Goal: Find specific page/section: Find specific page/section

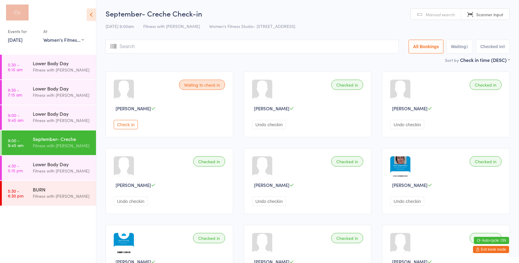
select select "0"
click at [79, 119] on div "Fitness with [PERSON_NAME]" at bounding box center [62, 120] width 58 height 7
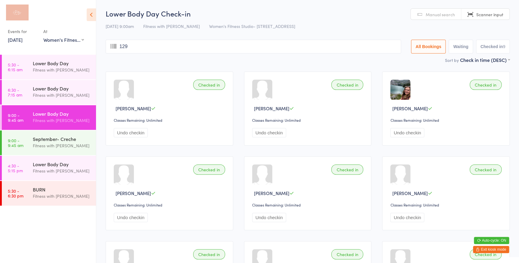
type input "1294"
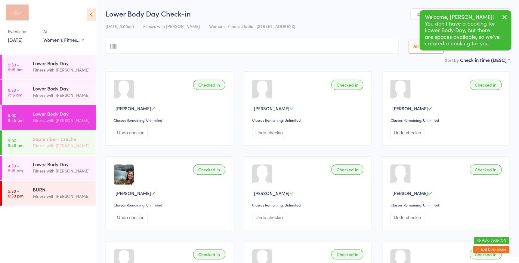
click at [78, 136] on div "September- Creche" at bounding box center [62, 139] width 58 height 7
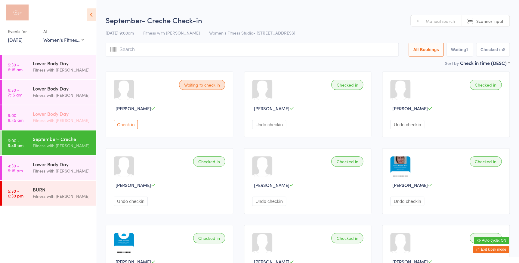
click at [71, 114] on div "Lower Body Day" at bounding box center [62, 113] width 58 height 7
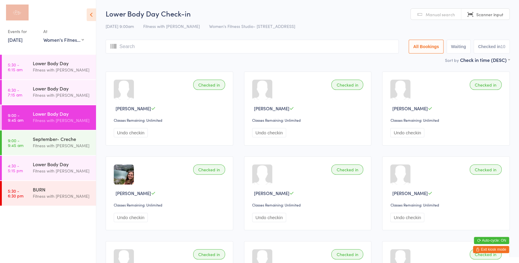
drag, startPoint x: 79, startPoint y: 143, endPoint x: 71, endPoint y: 126, distance: 18.5
click at [78, 144] on div "Fitness with [PERSON_NAME]" at bounding box center [62, 145] width 58 height 7
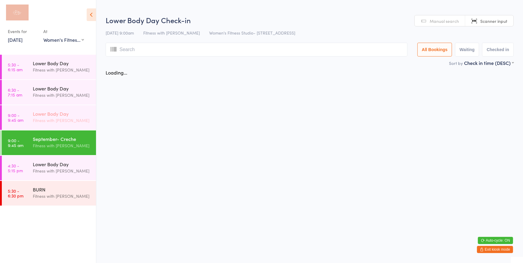
click at [78, 115] on div "Lower Body Day" at bounding box center [62, 113] width 58 height 7
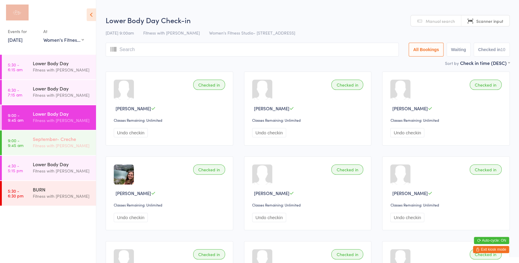
click at [79, 139] on div "September- Creche" at bounding box center [62, 139] width 58 height 7
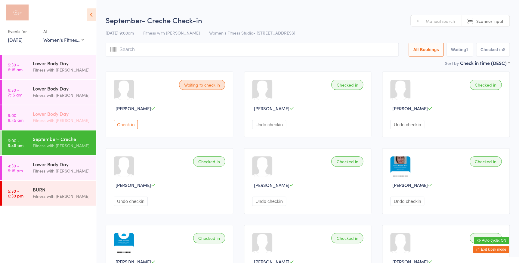
click at [83, 120] on div "Fitness with [PERSON_NAME]" at bounding box center [62, 120] width 58 height 7
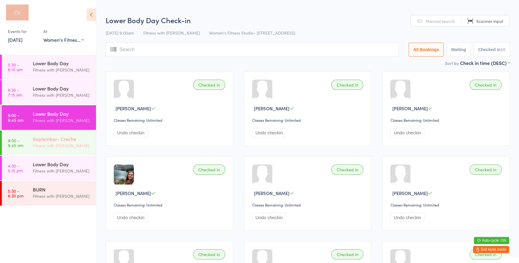
click at [84, 137] on div "September- Creche" at bounding box center [62, 139] width 58 height 7
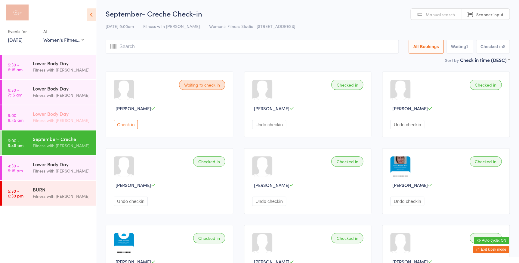
click at [88, 123] on div "Fitness with [PERSON_NAME]" at bounding box center [62, 120] width 58 height 7
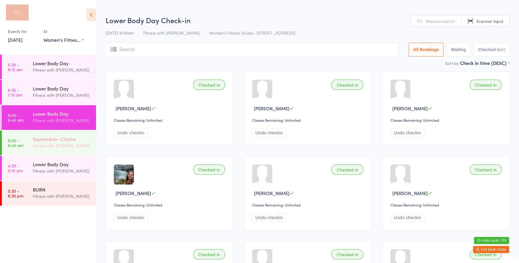
click at [82, 145] on div "Fitness with [PERSON_NAME]" at bounding box center [62, 145] width 58 height 7
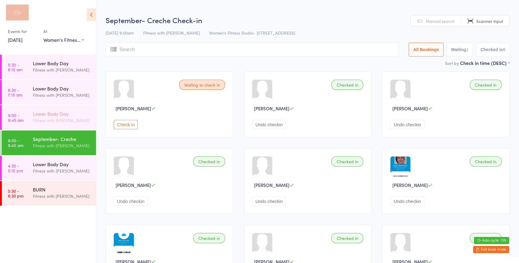
click at [82, 120] on div "Fitness with [PERSON_NAME]" at bounding box center [62, 120] width 58 height 7
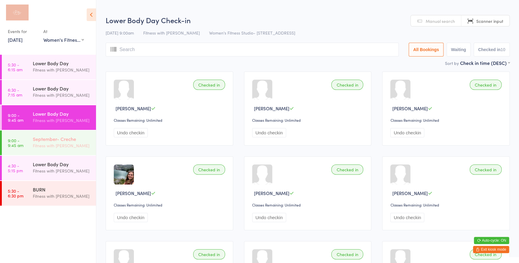
click at [83, 138] on div "September- Creche" at bounding box center [62, 139] width 58 height 7
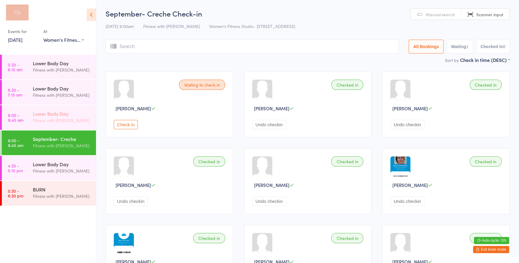
click at [81, 115] on div "Lower Body Day" at bounding box center [62, 113] width 58 height 7
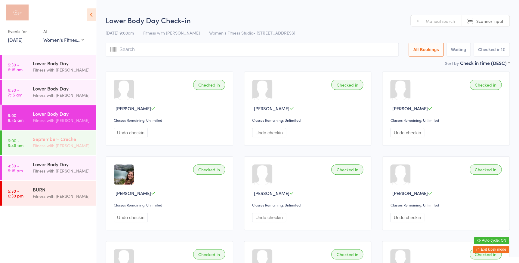
click at [79, 144] on div "Fitness with [PERSON_NAME]" at bounding box center [62, 145] width 58 height 7
